Goal: Task Accomplishment & Management: Manage account settings

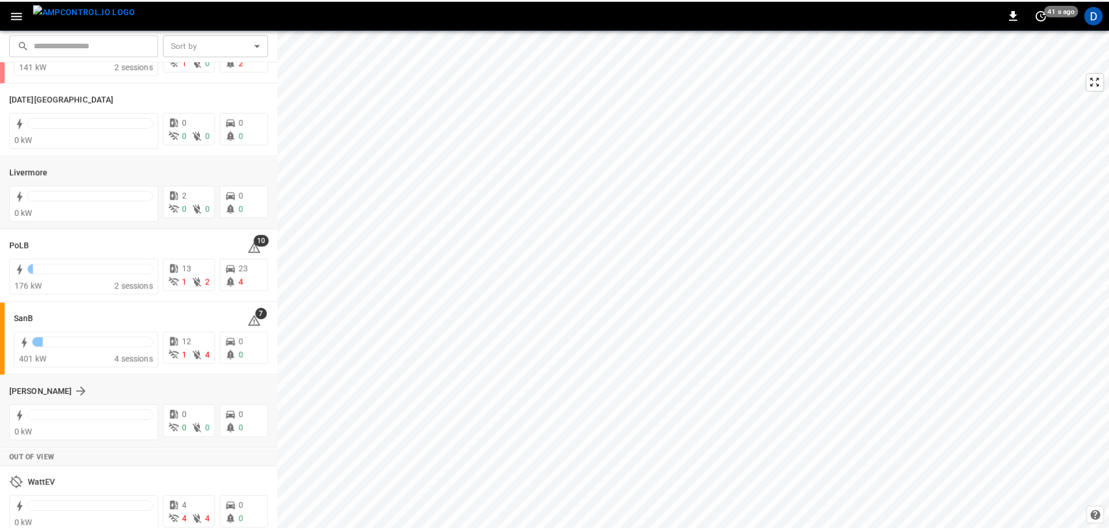
scroll to position [226, 0]
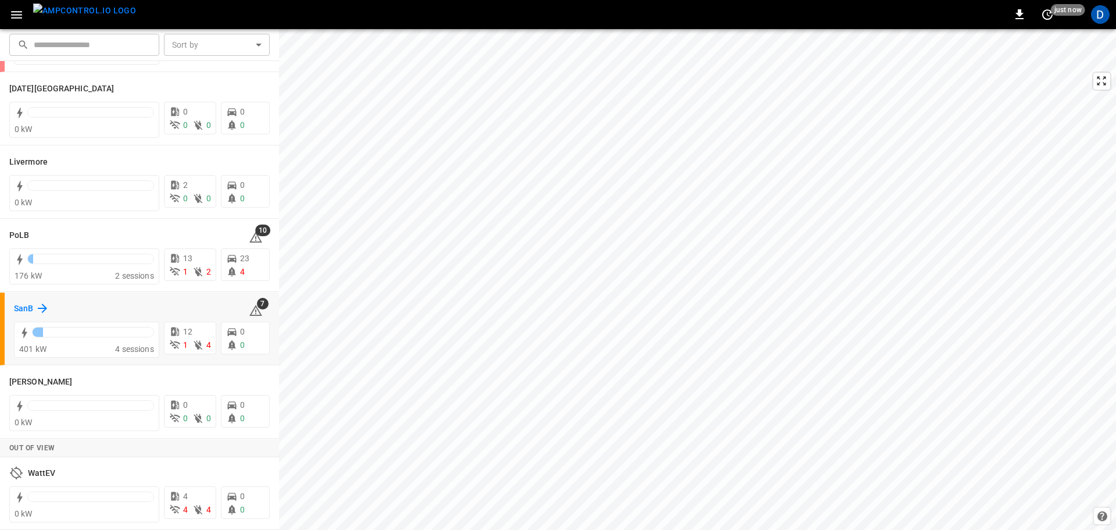
click at [26, 312] on h6 "SanB" at bounding box center [23, 308] width 19 height 13
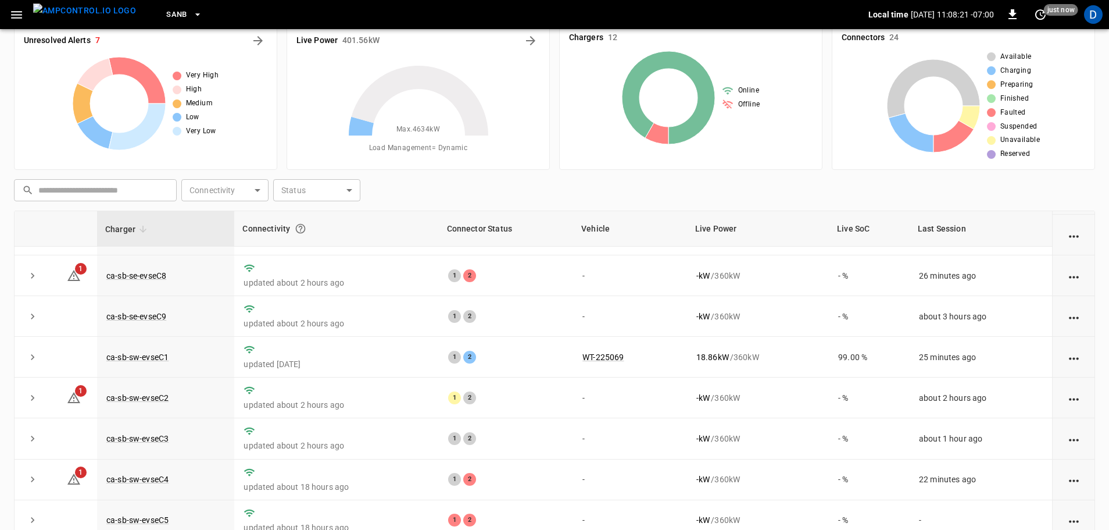
scroll to position [22, 0]
click at [262, 38] on icon "All Alerts" at bounding box center [258, 40] width 14 height 14
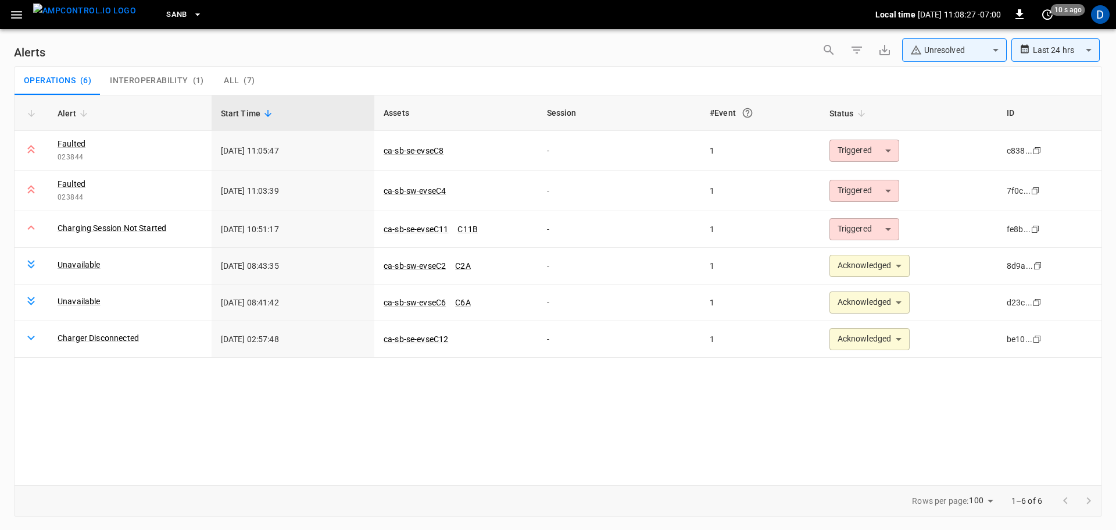
click at [919, 44] on body "**********" at bounding box center [558, 263] width 1116 height 526
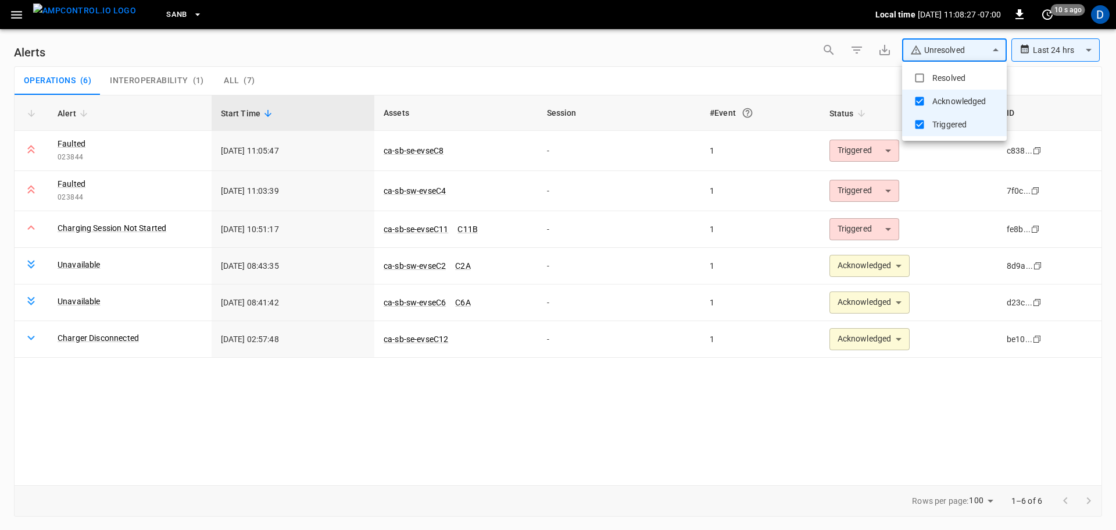
click at [937, 76] on li "Resolved" at bounding box center [954, 77] width 105 height 23
type input "**********"
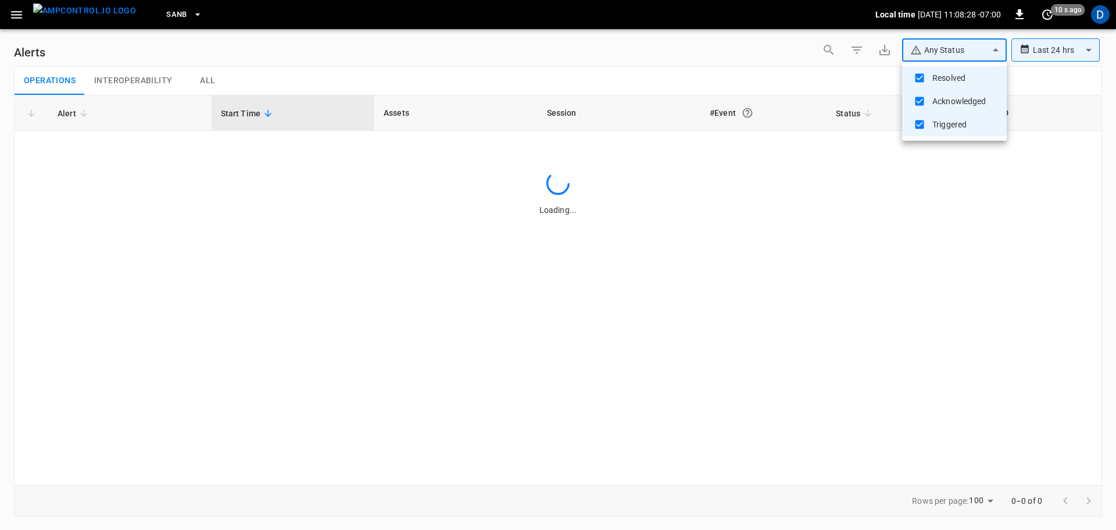
click at [785, 80] on div at bounding box center [558, 265] width 1116 height 530
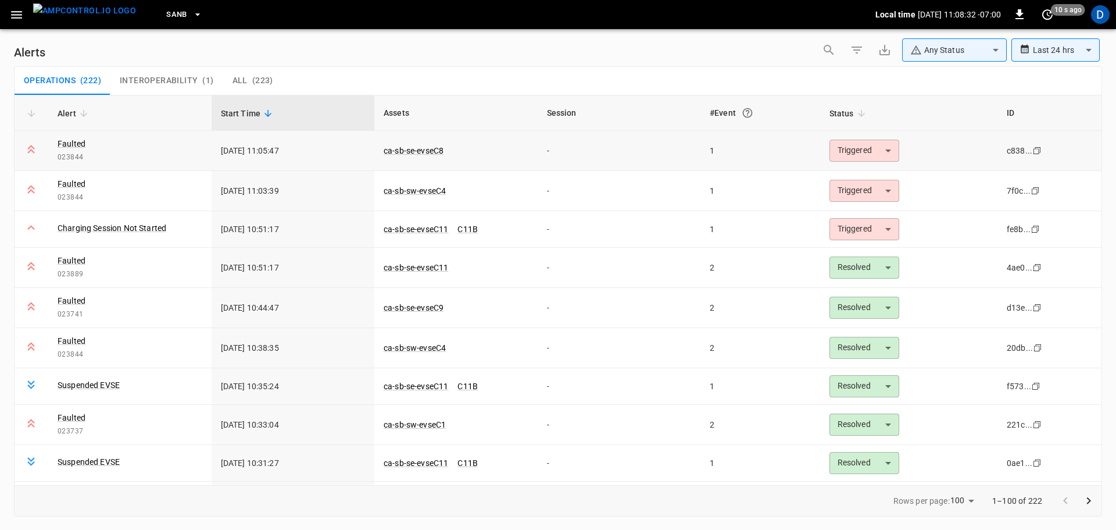
click at [854, 154] on body "**********" at bounding box center [558, 263] width 1116 height 526
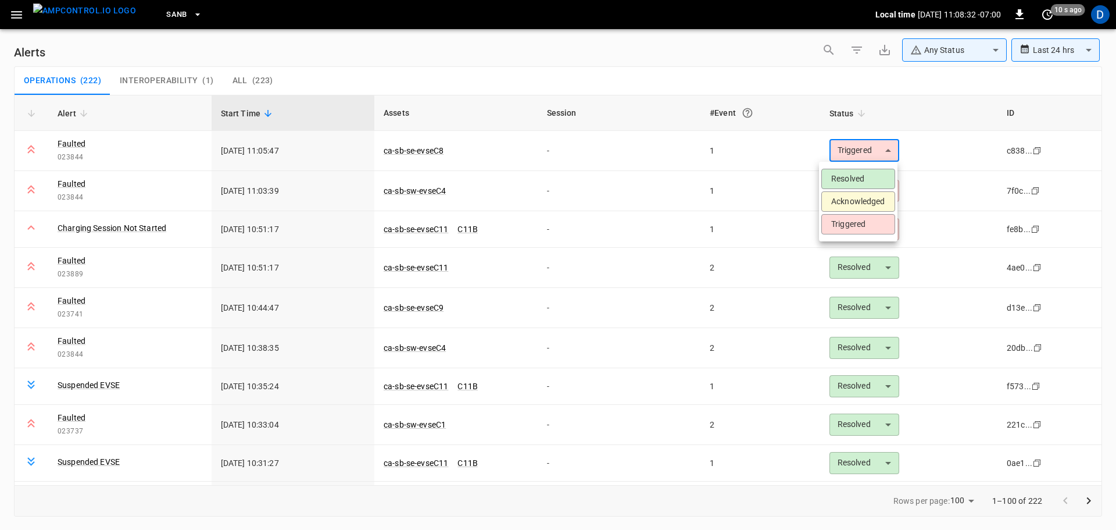
click at [847, 199] on li "Acknowledged" at bounding box center [858, 201] width 74 height 20
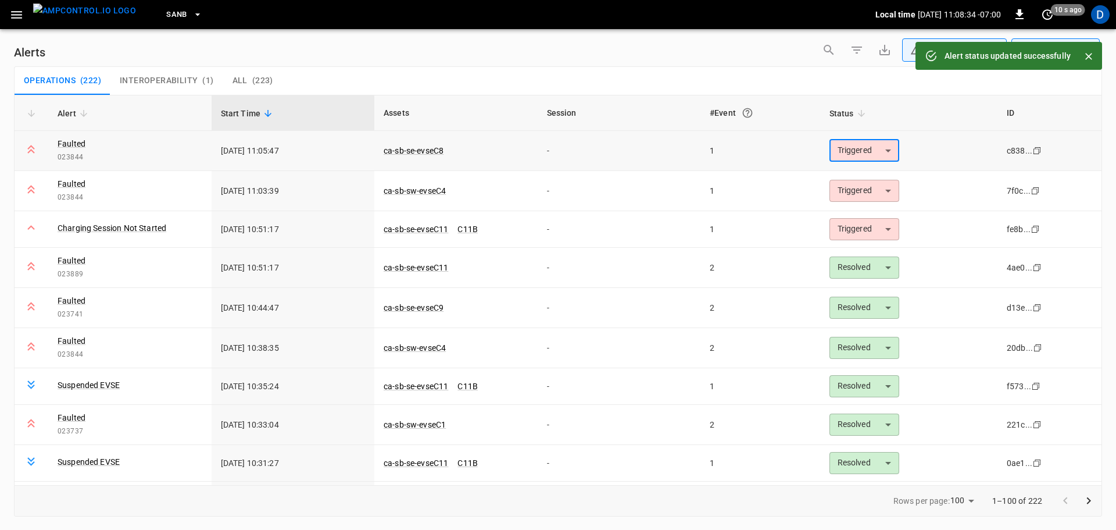
type input "**********"
click at [414, 149] on link "ca-sb-se-evseC8" at bounding box center [413, 151] width 65 height 14
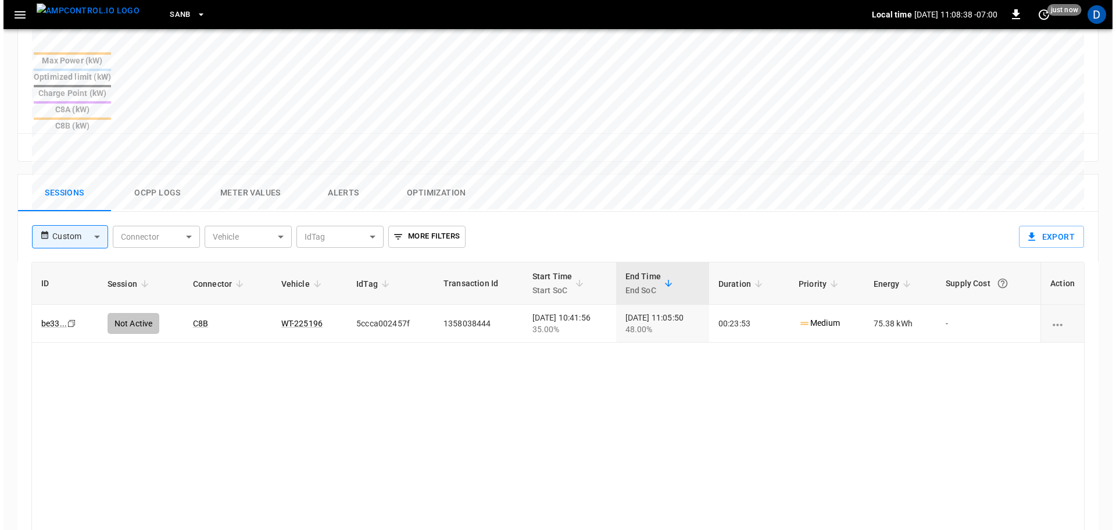
scroll to position [532, 0]
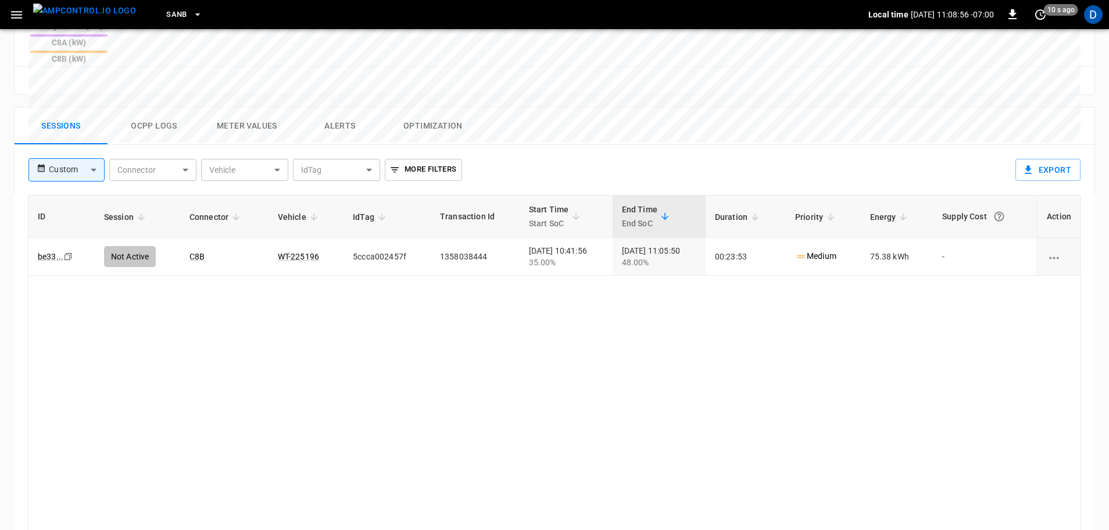
click at [158, 108] on button "Ocpp logs" at bounding box center [154, 126] width 93 height 37
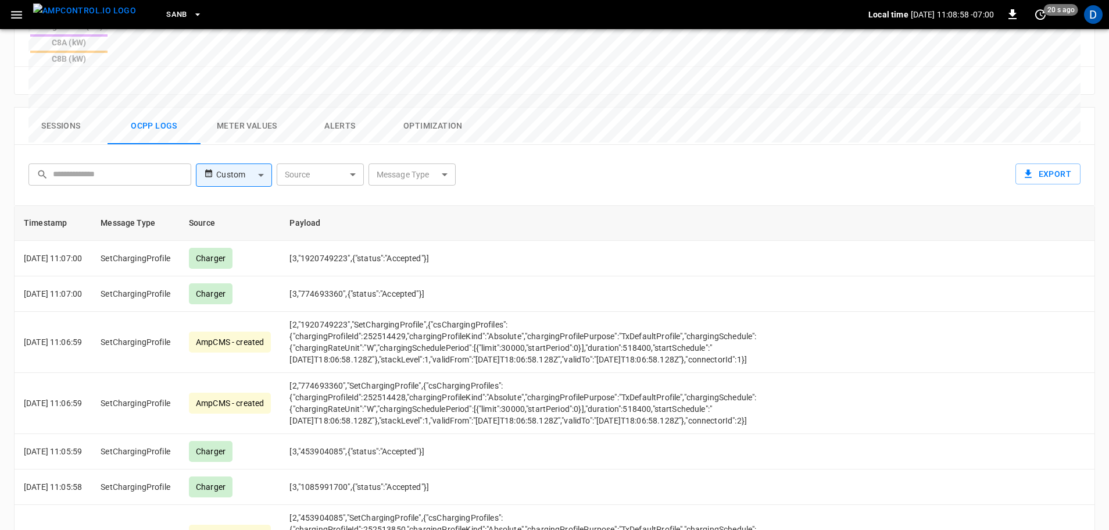
click at [400, 118] on body "SanB Local time [DATE] 11:08:58 -07:00 0 20 s ago D ca-sb-se-evseC8 Remote Comm…" at bounding box center [554, 44] width 1109 height 1153
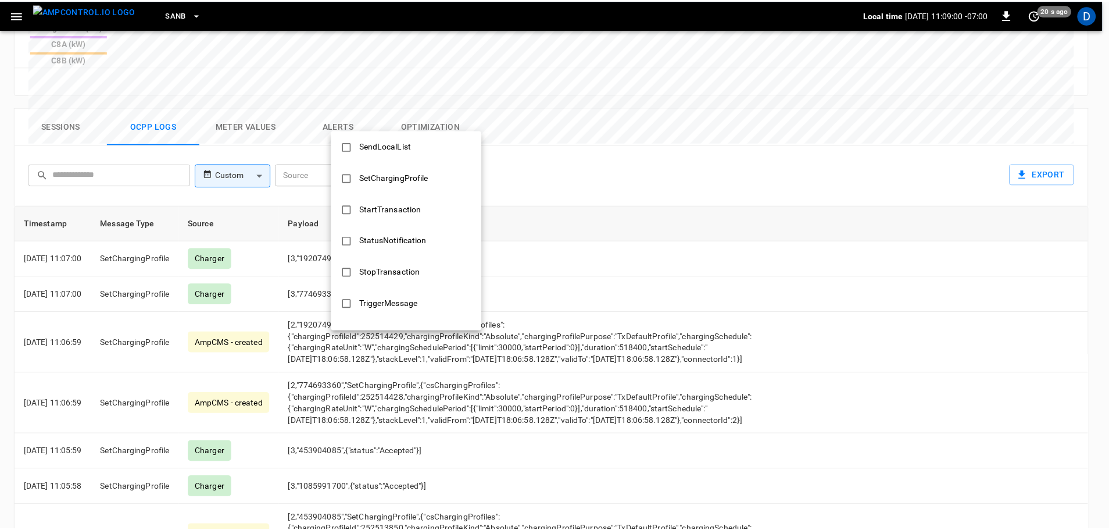
scroll to position [563, 0]
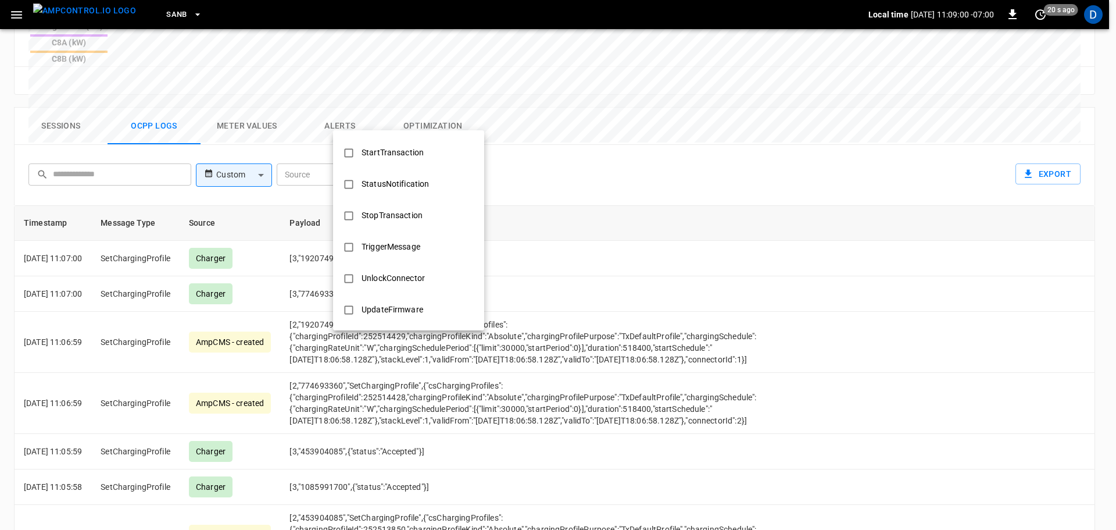
click at [399, 220] on div "StopTransaction" at bounding box center [392, 216] width 75 height 22
type input "**********"
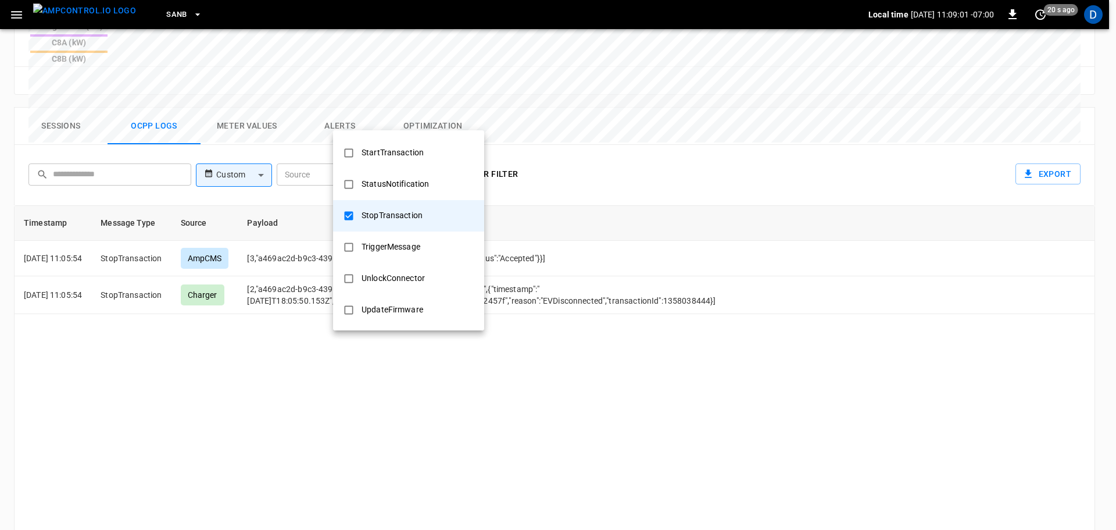
click at [533, 235] on div at bounding box center [558, 265] width 1116 height 530
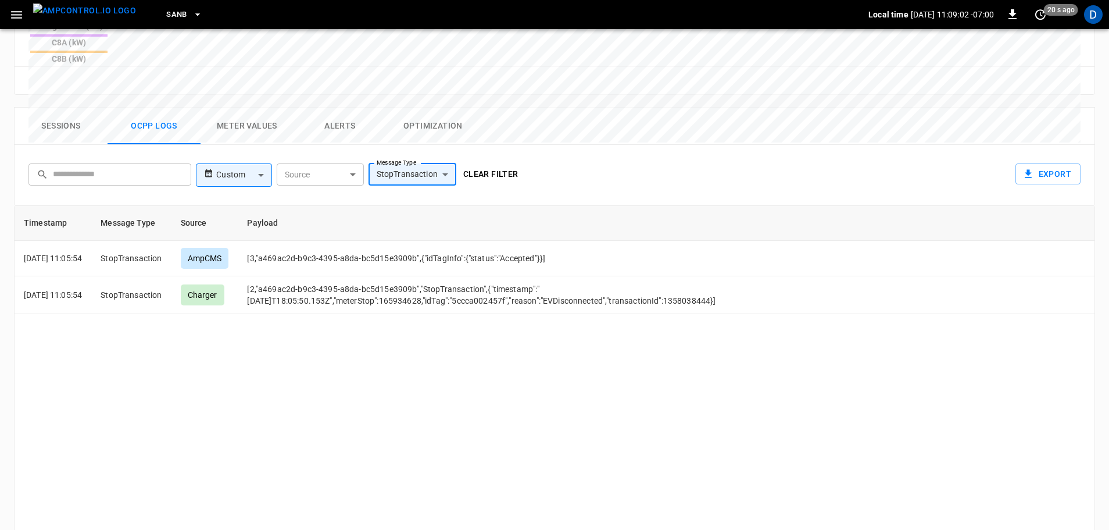
click at [502, 163] on button "Clear filter" at bounding box center [491, 174] width 65 height 22
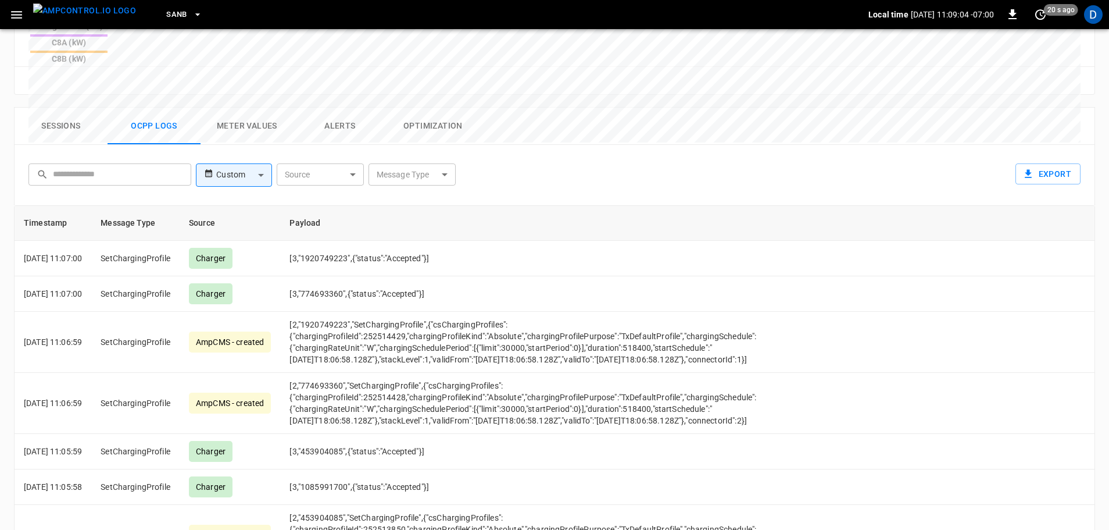
click at [40, 108] on button "Sessions" at bounding box center [61, 126] width 93 height 37
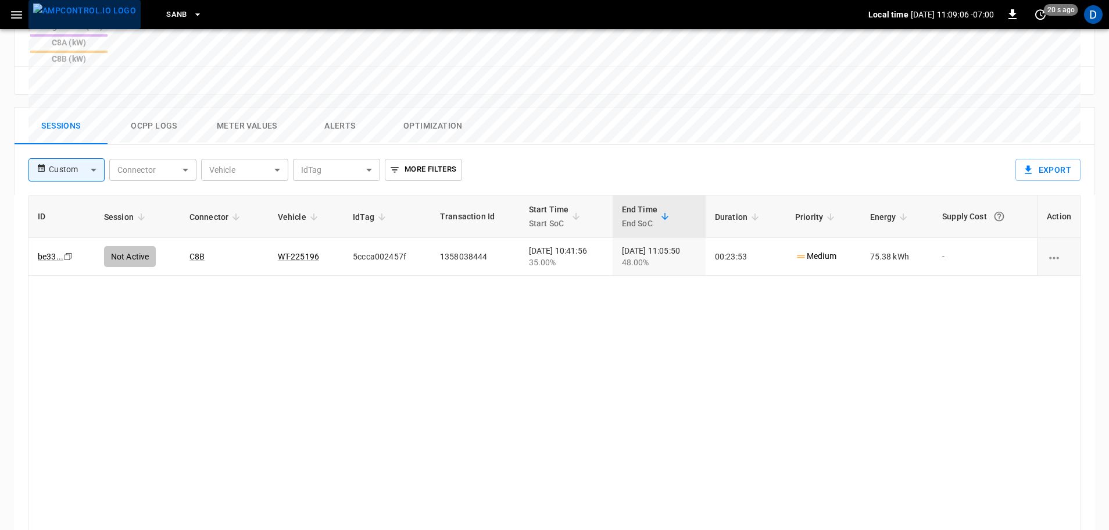
click at [92, 18] on img "menu" at bounding box center [84, 10] width 103 height 15
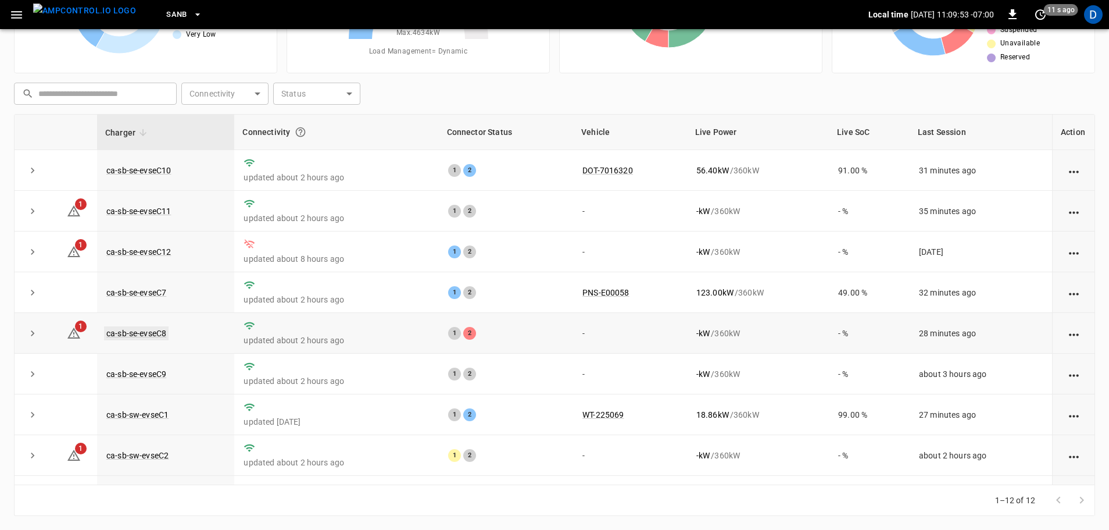
click at [137, 335] on link "ca-sb-se-evseC8" at bounding box center [136, 333] width 65 height 14
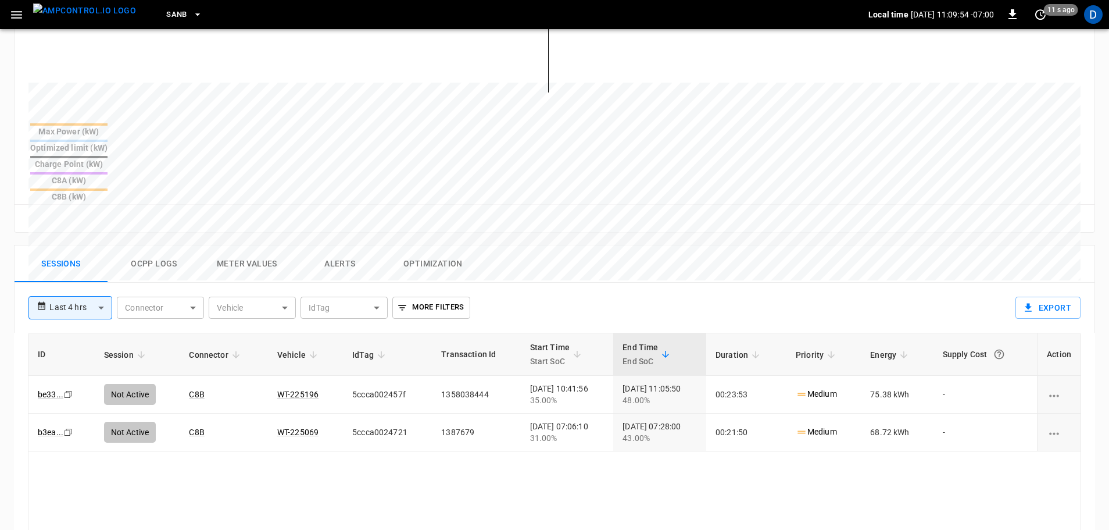
scroll to position [395, 0]
drag, startPoint x: 314, startPoint y: 337, endPoint x: 287, endPoint y: 338, distance: 26.8
click at [287, 375] on td "WT-225196" at bounding box center [305, 394] width 75 height 38
drag, startPoint x: 309, startPoint y: 338, endPoint x: 277, endPoint y: 453, distance: 119.6
click at [277, 453] on div "ID Session Connector Vehicle IdTag Transaction Id Start Time Start SoC End Time…" at bounding box center [554, 517] width 1053 height 371
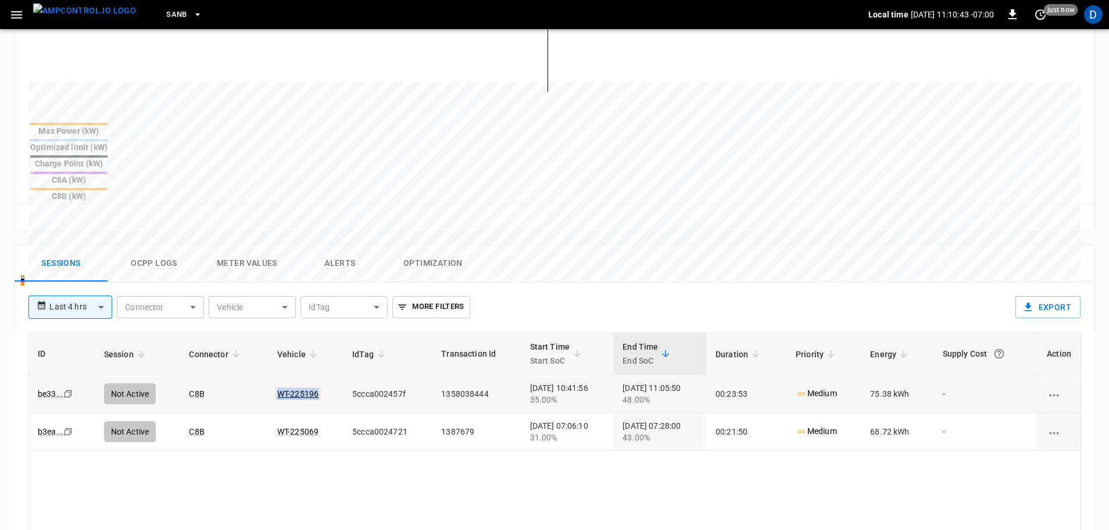
drag, startPoint x: 321, startPoint y: 339, endPoint x: 269, endPoint y: 340, distance: 52.3
click at [269, 375] on td "WT-225196" at bounding box center [305, 394] width 75 height 38
copy link "WT-225196"
click at [105, 7] on img "menu" at bounding box center [84, 10] width 103 height 15
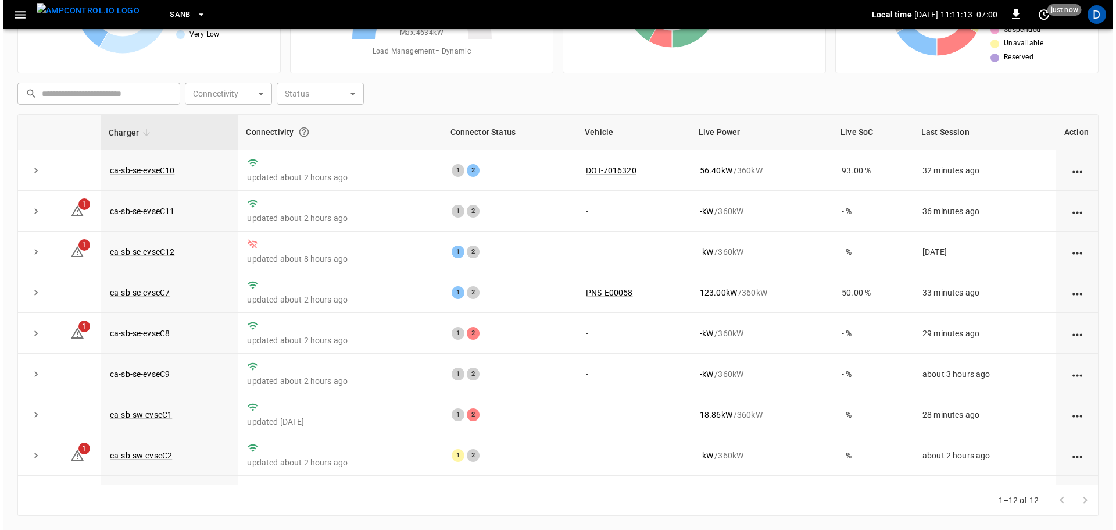
scroll to position [118, 0]
click at [166, 14] on span "SanB" at bounding box center [176, 14] width 21 height 13
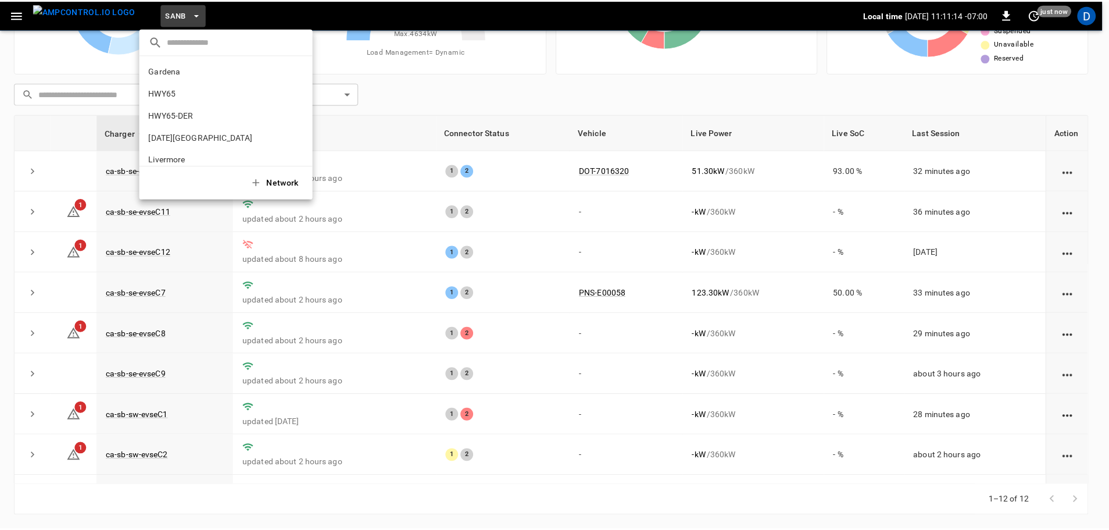
scroll to position [98, 0]
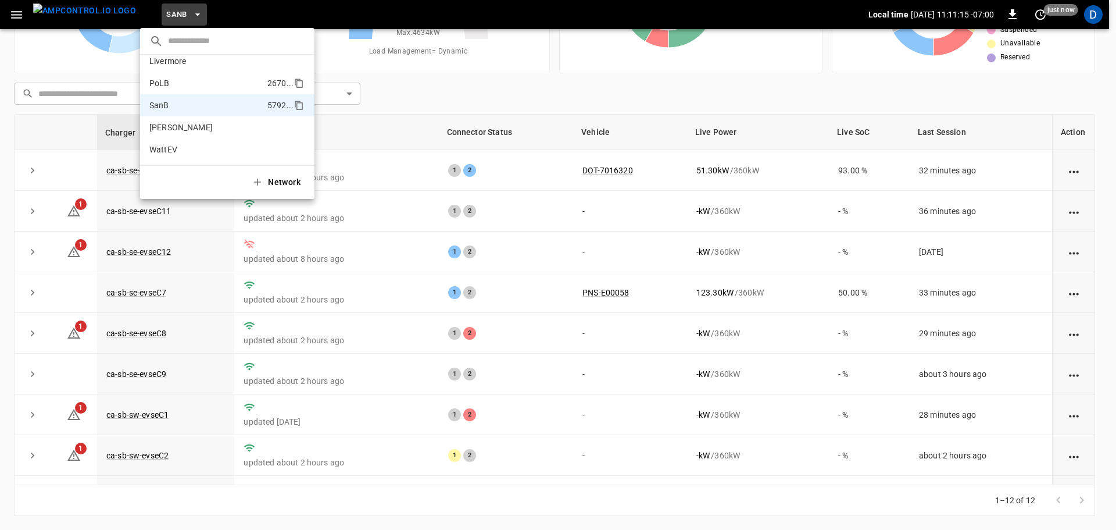
click at [172, 81] on p "PoLB" at bounding box center [205, 83] width 113 height 12
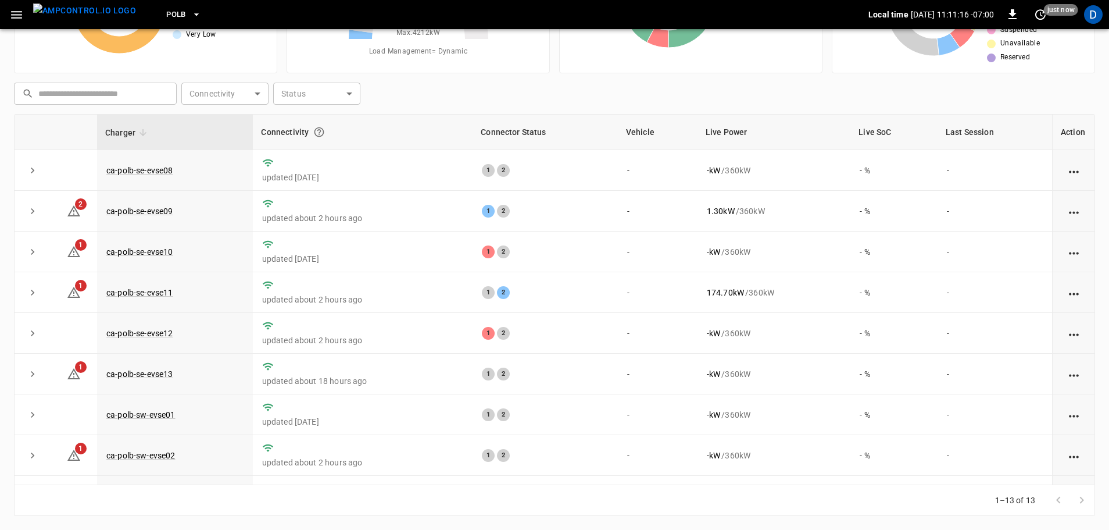
scroll to position [0, 0]
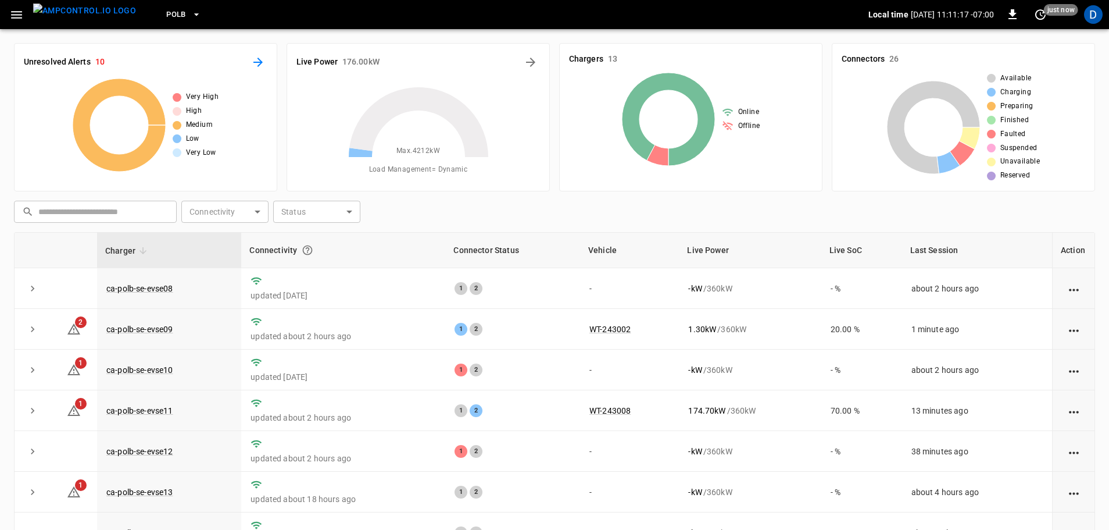
click at [259, 64] on icon "All Alerts" at bounding box center [258, 62] width 14 height 14
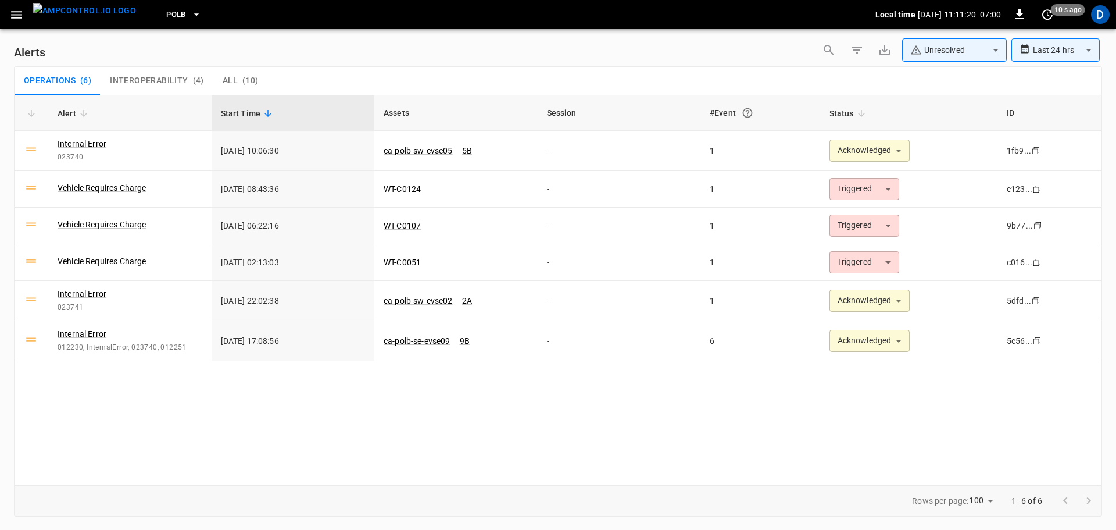
click at [968, 52] on body "**********" at bounding box center [558, 263] width 1116 height 526
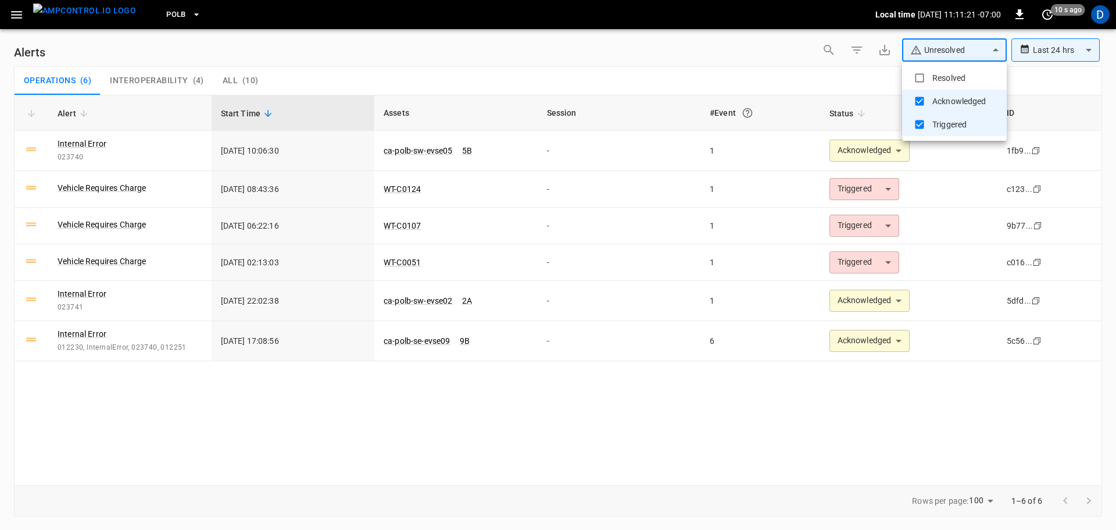
click at [943, 78] on li "Resolved" at bounding box center [954, 77] width 105 height 23
type input "**********"
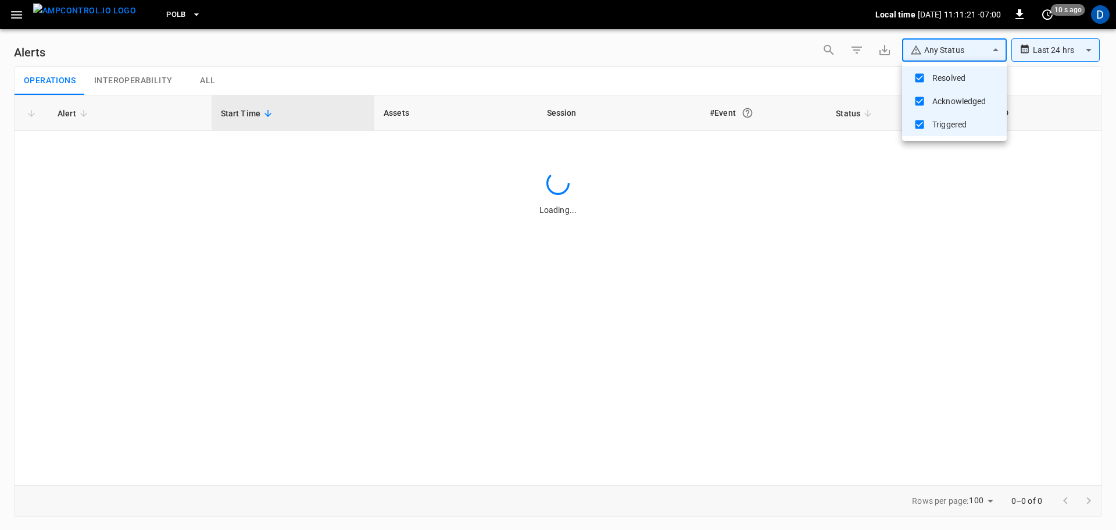
click at [767, 79] on div at bounding box center [558, 265] width 1116 height 530
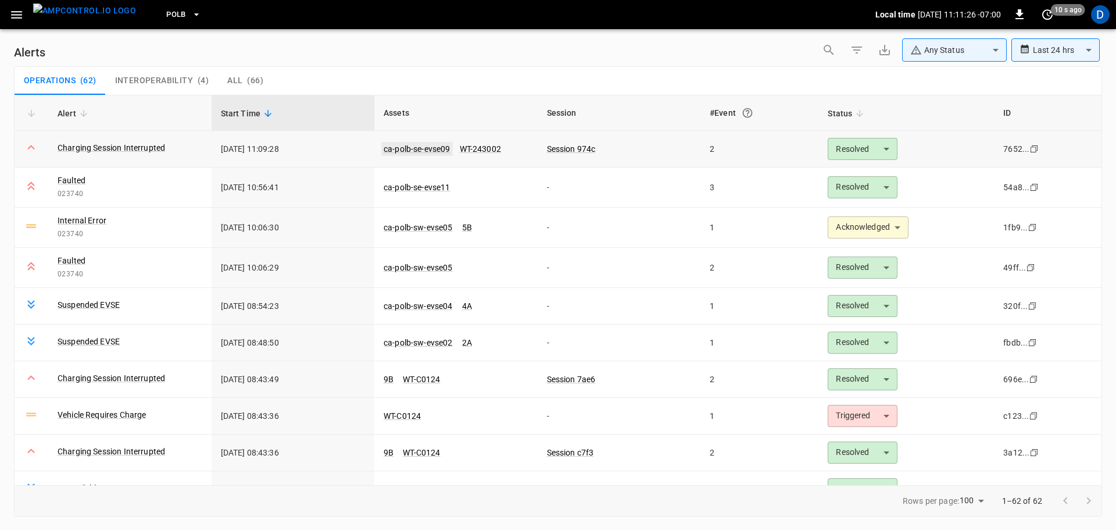
click at [413, 148] on link "ca-polb-se-evse09" at bounding box center [417, 149] width 72 height 14
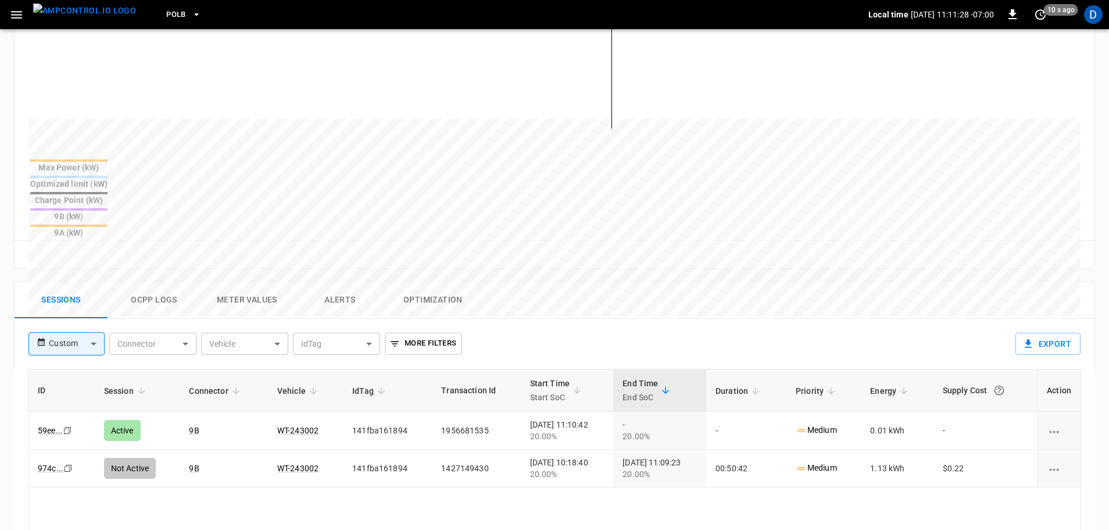
scroll to position [363, 0]
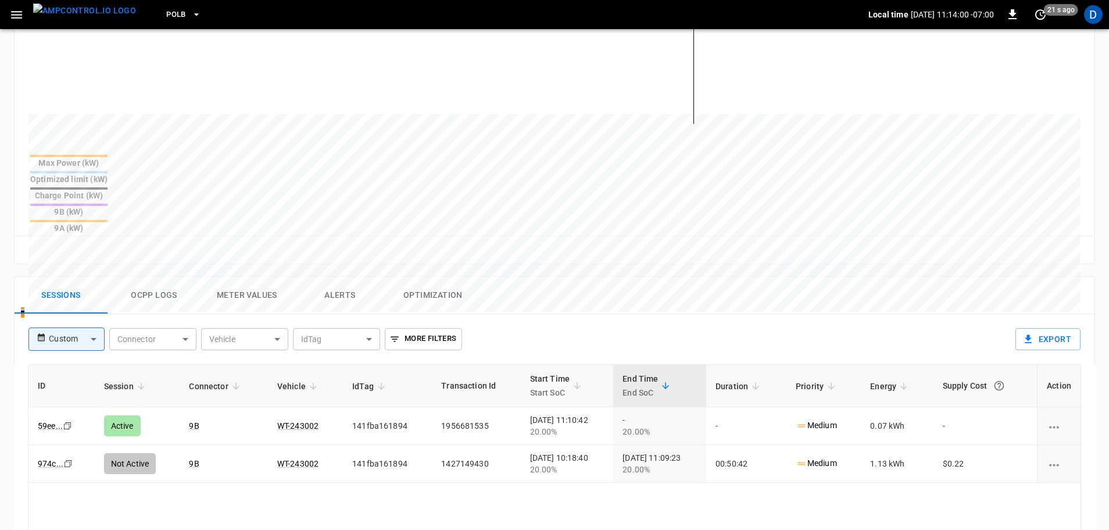
click at [108, 18] on img "menu" at bounding box center [84, 10] width 103 height 15
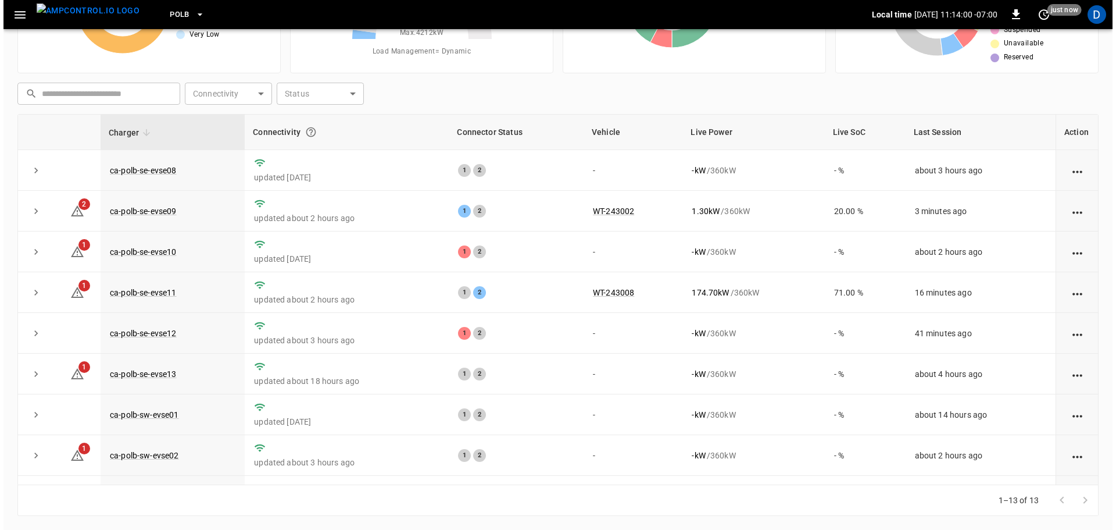
scroll to position [118, 0]
click at [166, 16] on span "PoLB" at bounding box center [176, 14] width 20 height 13
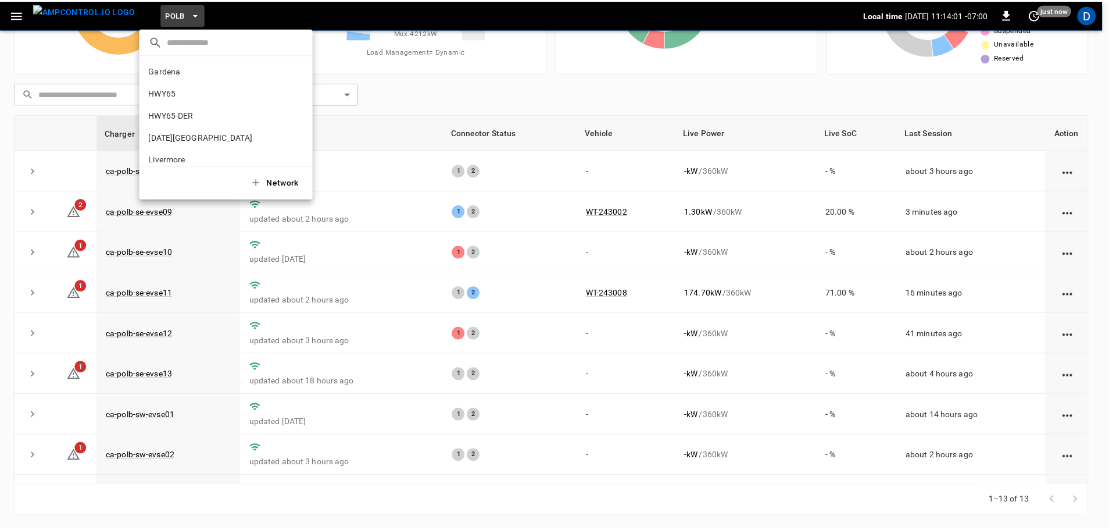
scroll to position [98, 0]
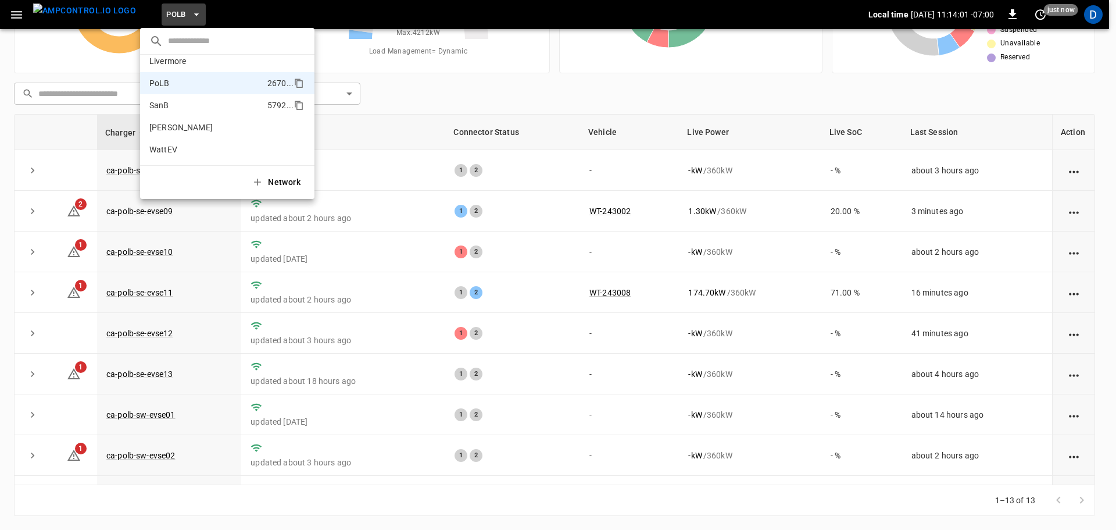
click at [169, 105] on p "SanB" at bounding box center [205, 105] width 113 height 12
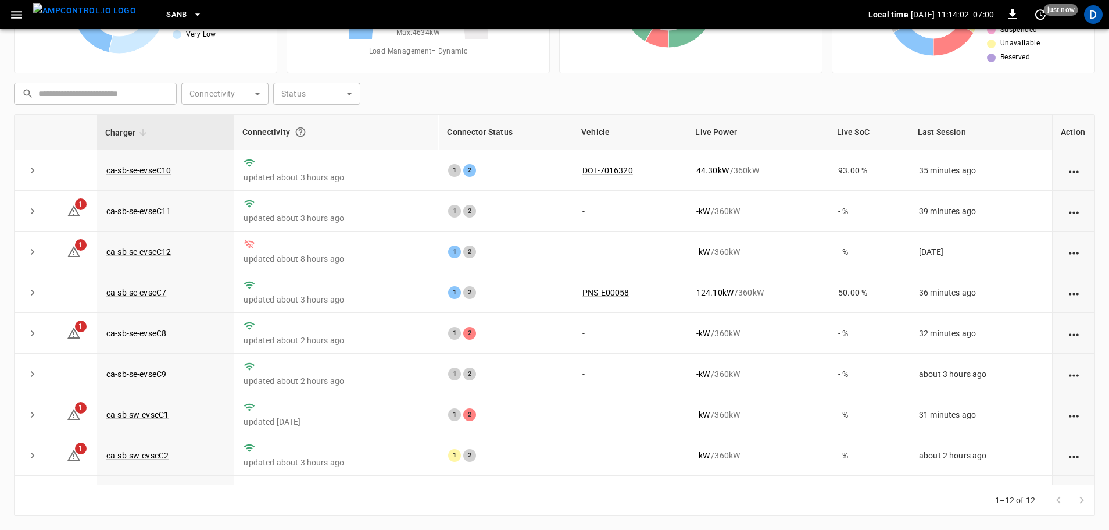
scroll to position [0, 0]
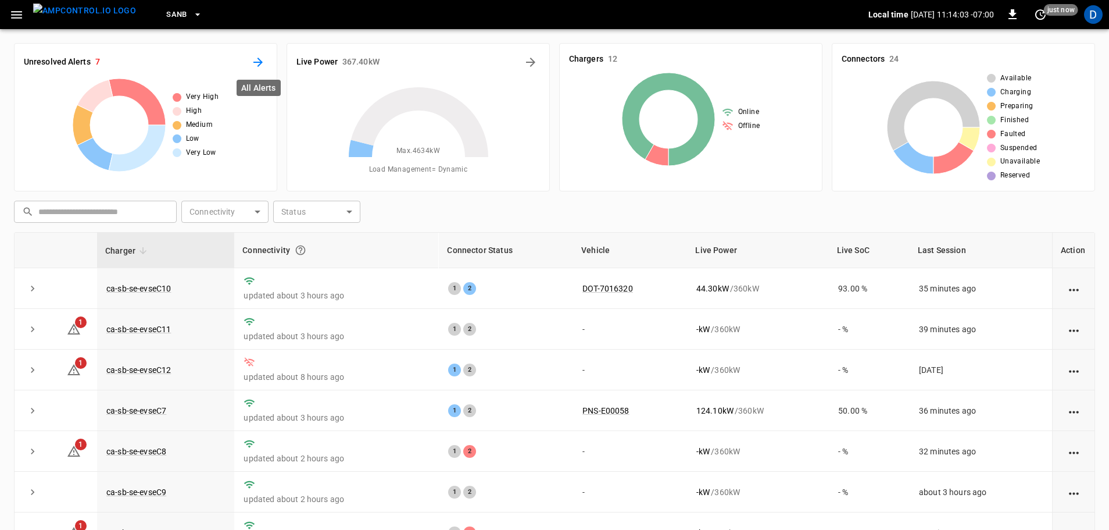
click at [258, 66] on icon "All Alerts" at bounding box center [257, 62] width 9 height 9
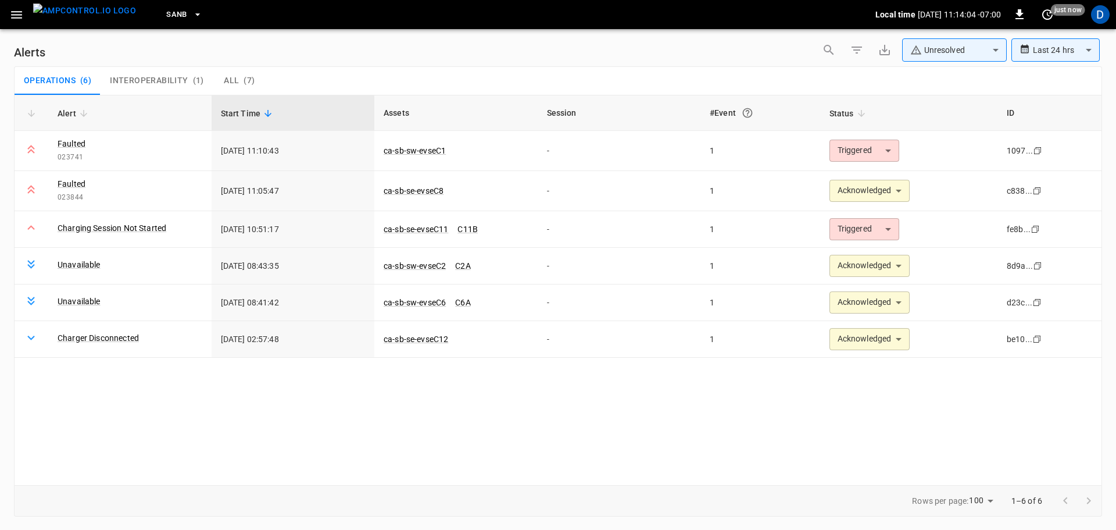
click at [948, 48] on body "**********" at bounding box center [558, 263] width 1116 height 526
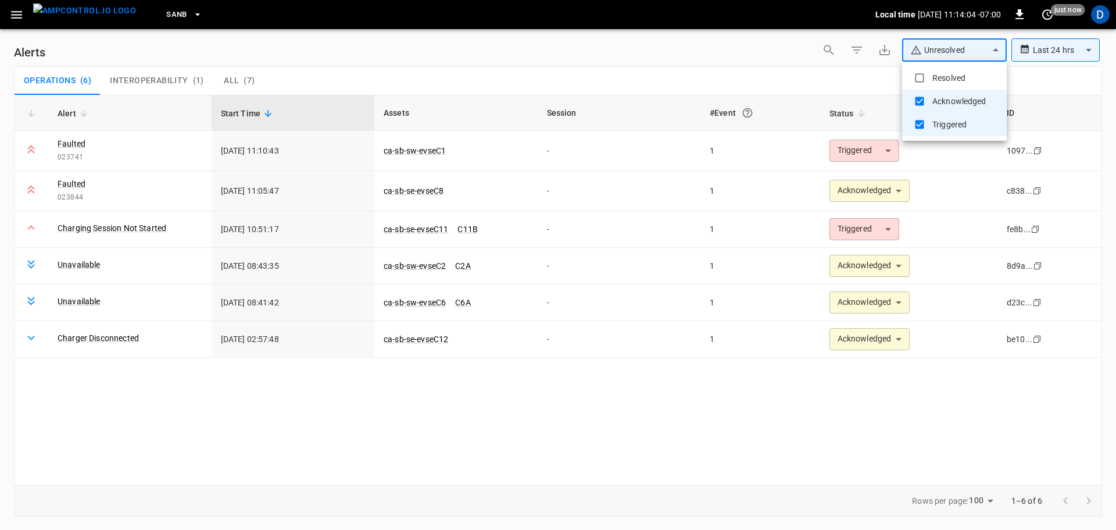
click at [935, 74] on li "Resolved" at bounding box center [954, 77] width 105 height 23
type input "**********"
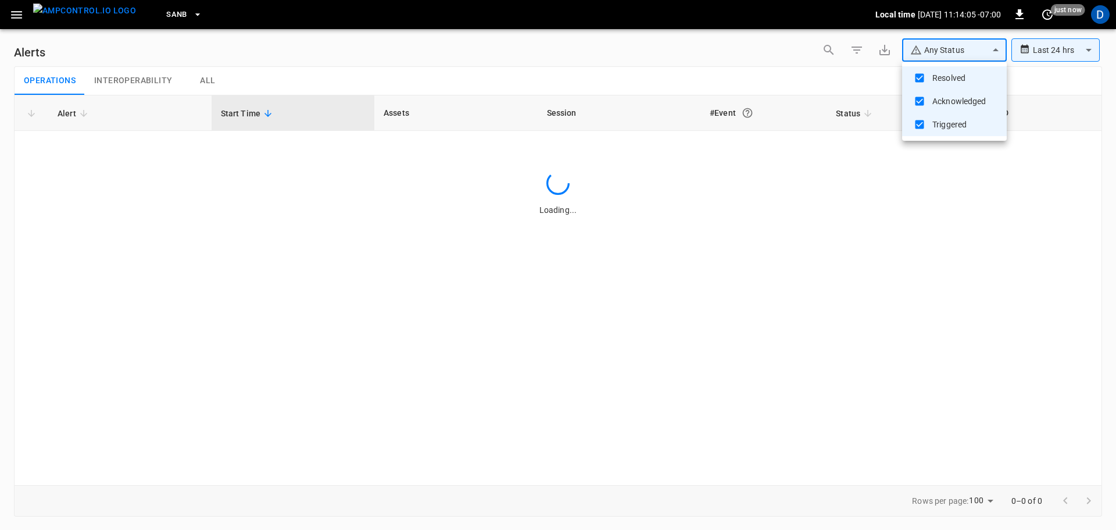
click at [844, 77] on div at bounding box center [558, 265] width 1116 height 530
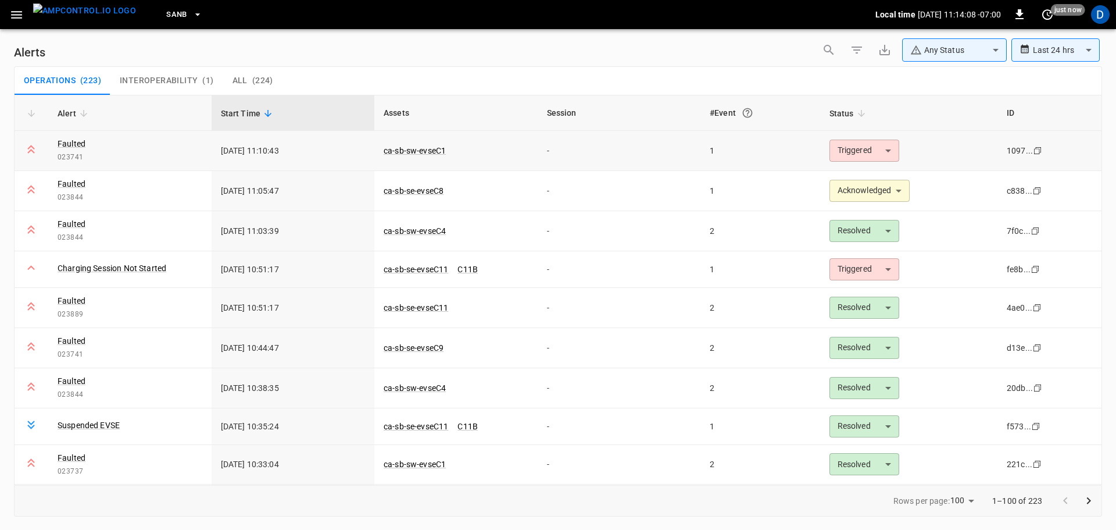
click at [868, 152] on body "**********" at bounding box center [558, 263] width 1116 height 526
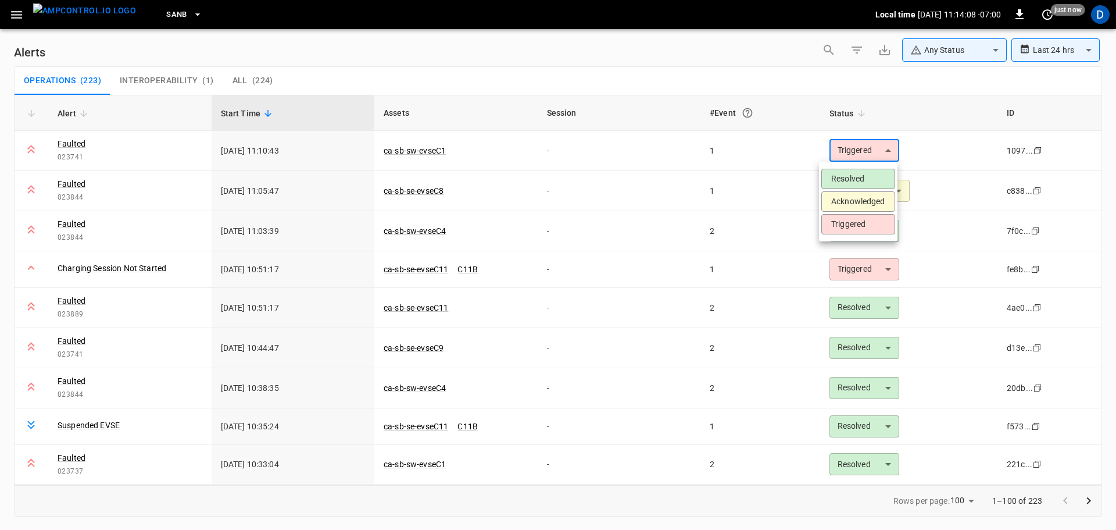
click at [851, 203] on li "Acknowledged" at bounding box center [858, 201] width 74 height 20
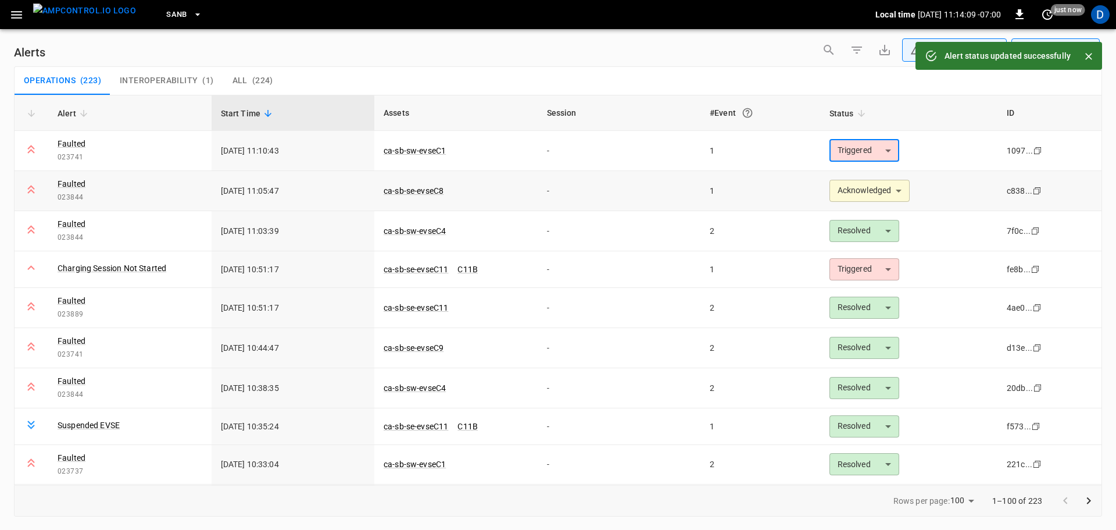
type input "**********"
click at [426, 151] on link "ca-sb-sw-evseC1" at bounding box center [414, 151] width 67 height 14
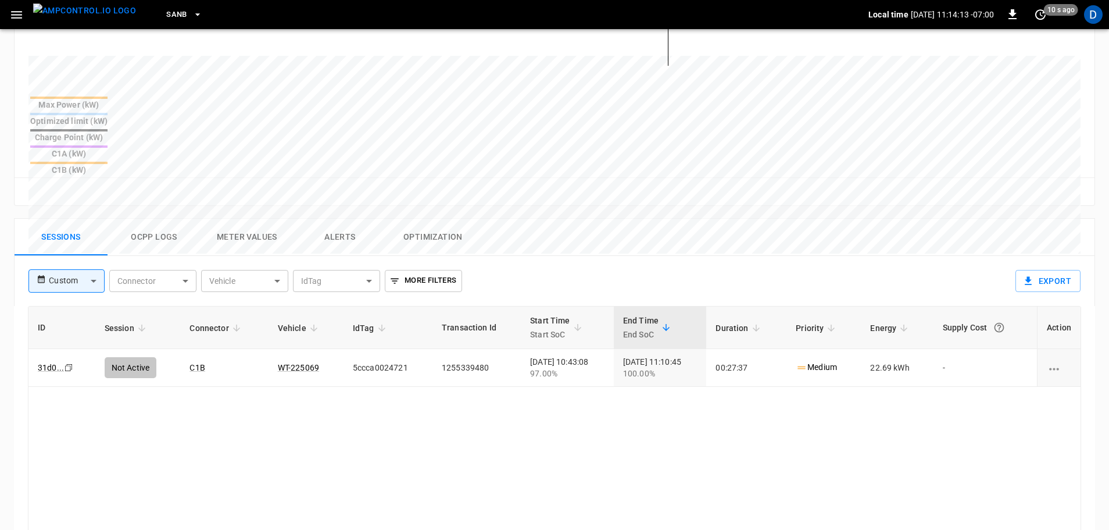
scroll to position [421, 0]
drag, startPoint x: 94, startPoint y: 19, endPoint x: 74, endPoint y: 19, distance: 19.8
click at [94, 18] on img "menu" at bounding box center [84, 10] width 103 height 15
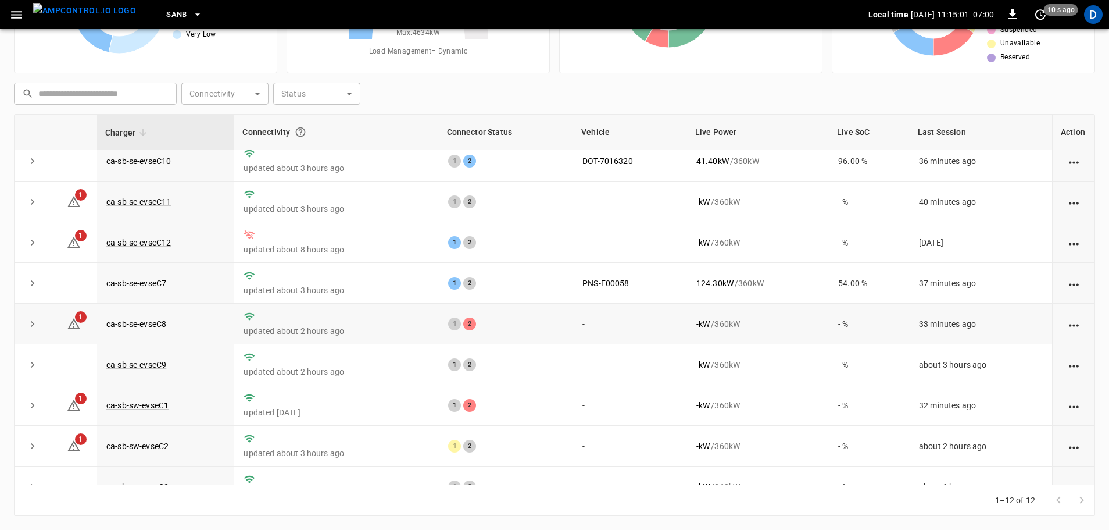
scroll to position [10, 0]
